Goal: Navigation & Orientation: Find specific page/section

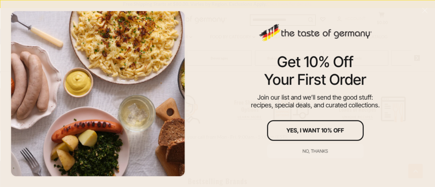
scroll to position [208, 0]
click at [309, 153] on div "No, thanks" at bounding box center [315, 151] width 25 height 5
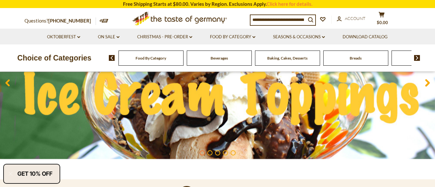
scroll to position [91, 0]
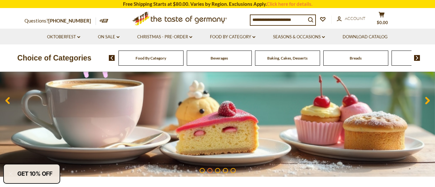
click at [157, 61] on span "Food By Category" at bounding box center [151, 58] width 31 height 5
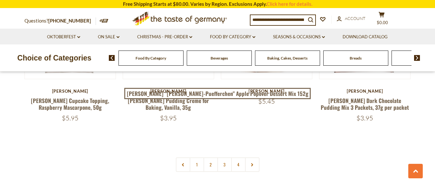
scroll to position [1408, 0]
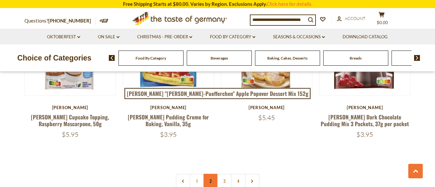
click at [210, 174] on link "2" at bounding box center [211, 181] width 14 height 14
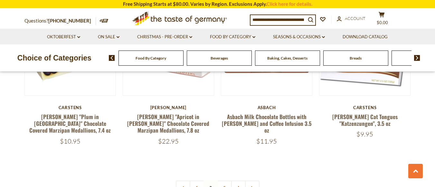
scroll to position [1391, 0]
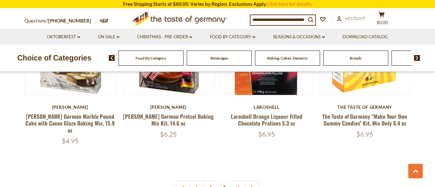
scroll to position [1411, 0]
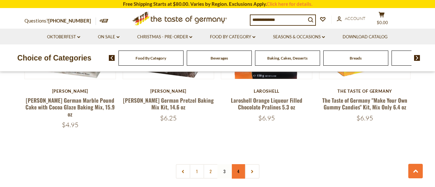
click at [238, 164] on link "4" at bounding box center [238, 171] width 14 height 14
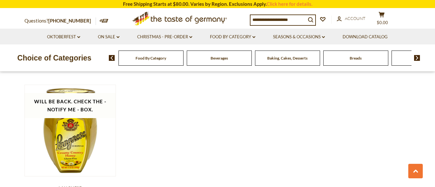
scroll to position [0, 0]
